Goal: Navigation & Orientation: Go to known website

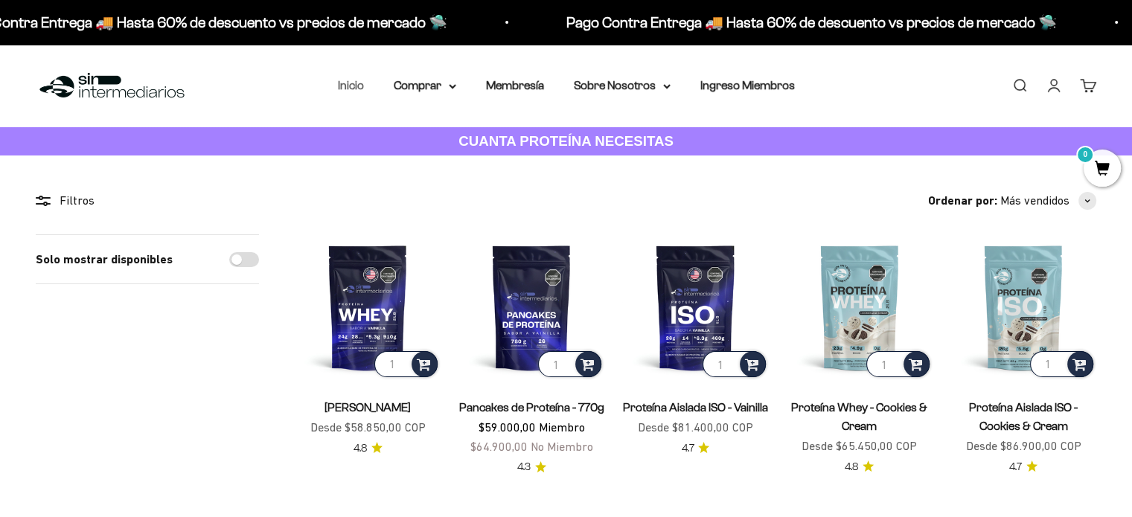
click at [353, 90] on link "Inicio" at bounding box center [351, 85] width 26 height 13
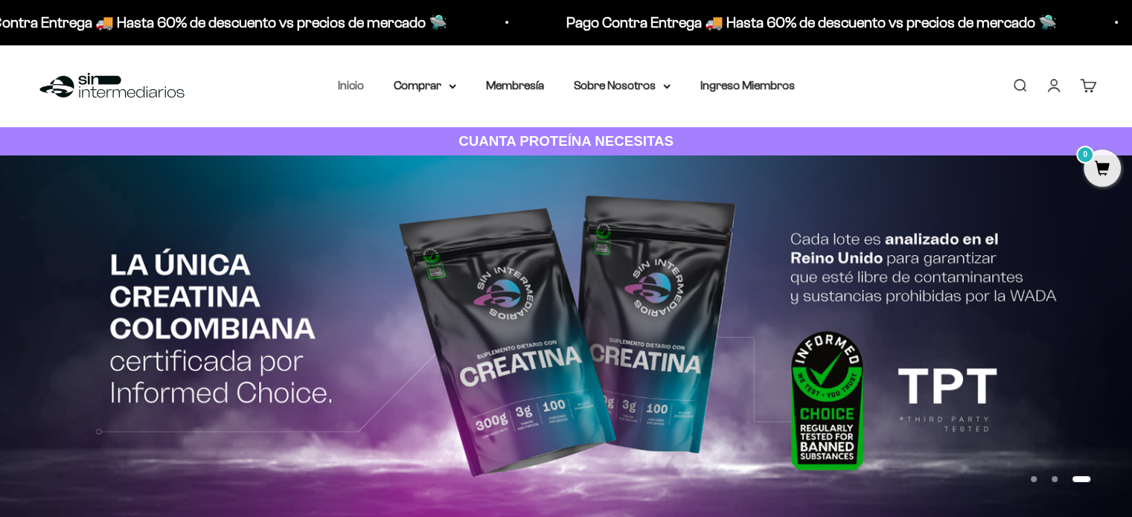
click at [363, 88] on link "Inicio" at bounding box center [351, 85] width 26 height 13
